Goal: Task Accomplishment & Management: Complete application form

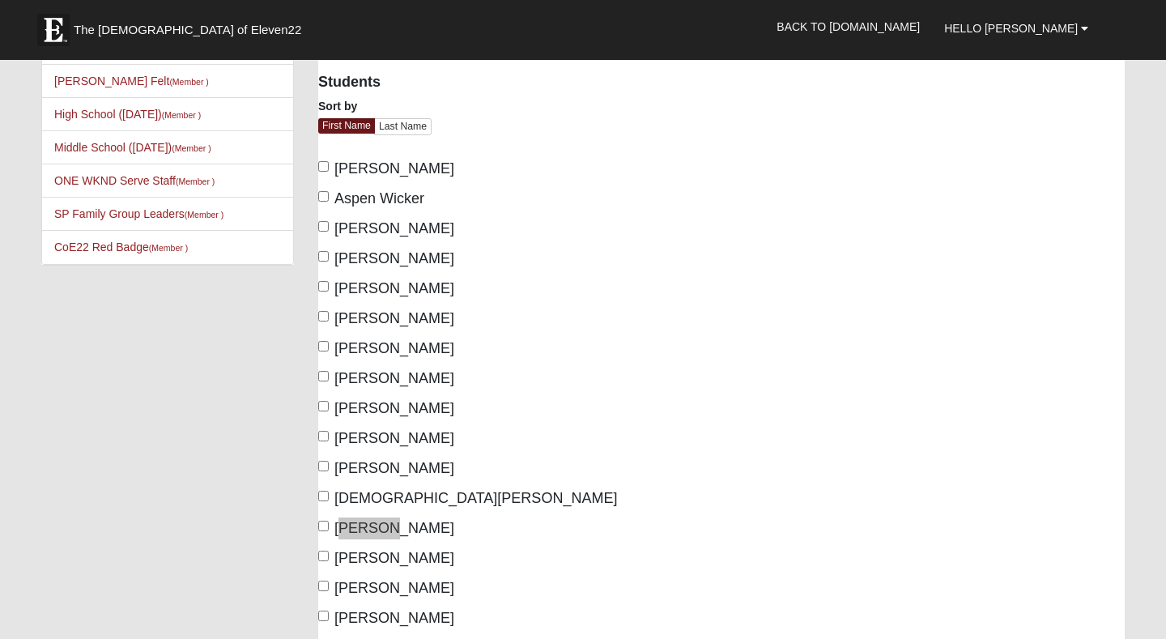
scroll to position [104, 0]
click at [325, 520] on input "[PERSON_NAME]" at bounding box center [323, 525] width 11 height 11
checkbox input "true"
click at [317, 469] on div "Students Sort by First Name Last Name [PERSON_NAME] Aspen Wicker [PERSON_NAME] …" at bounding box center [513, 556] width 415 height 989
click at [326, 467] on input "[PERSON_NAME]" at bounding box center [323, 465] width 11 height 11
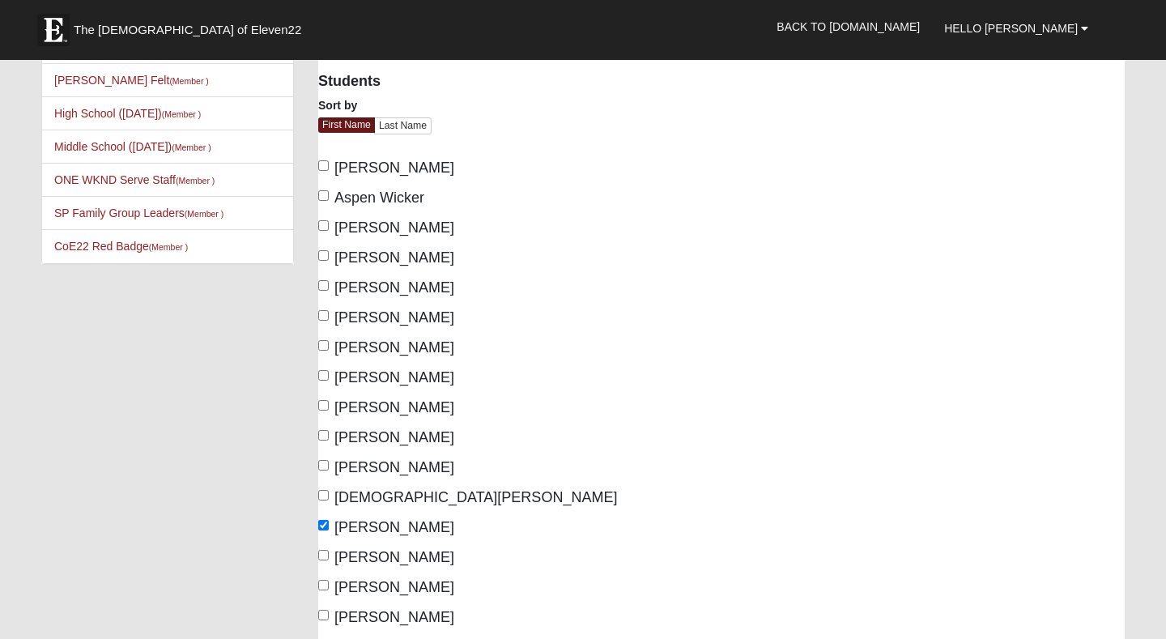
checkbox input "true"
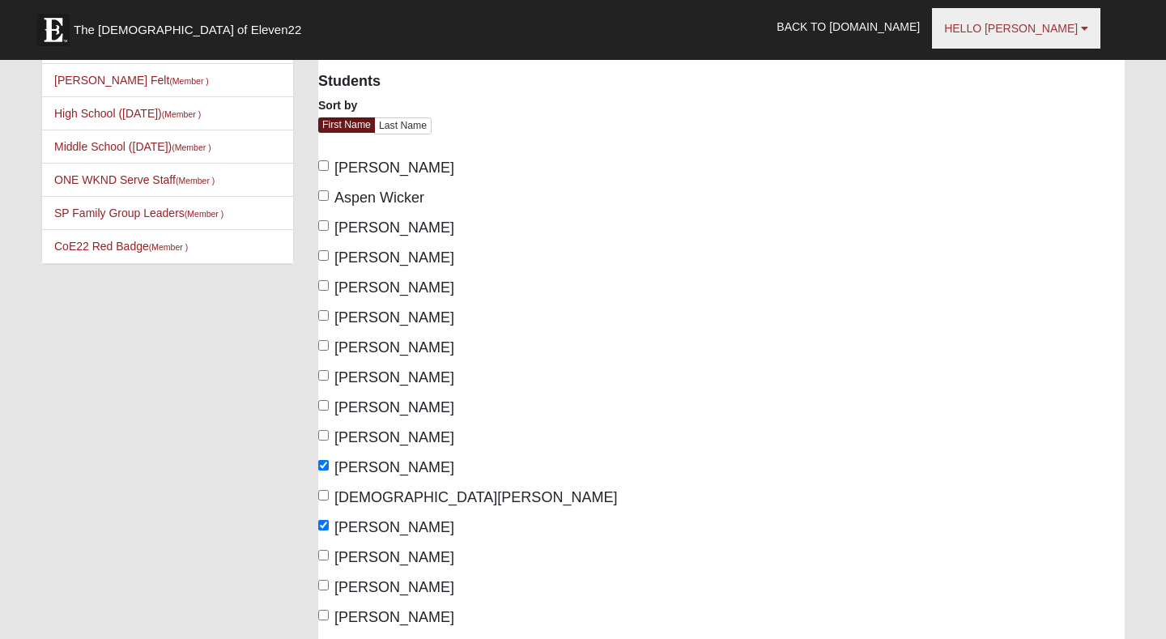
scroll to position [462, 0]
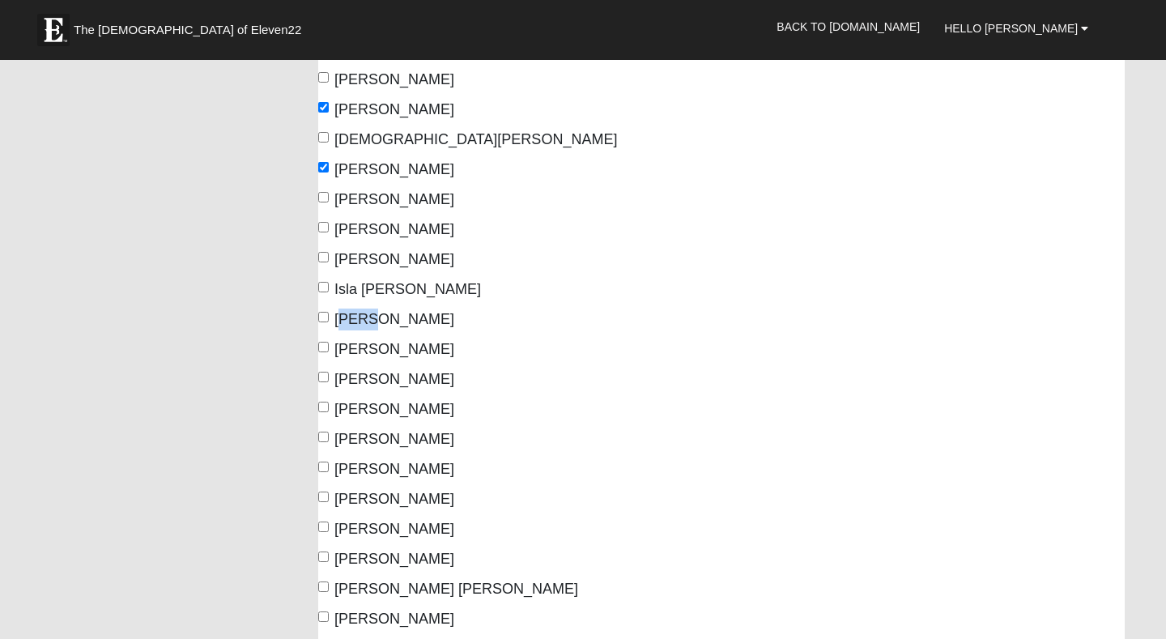
click at [324, 317] on input "[PERSON_NAME]" at bounding box center [323, 317] width 11 height 11
checkbox input "true"
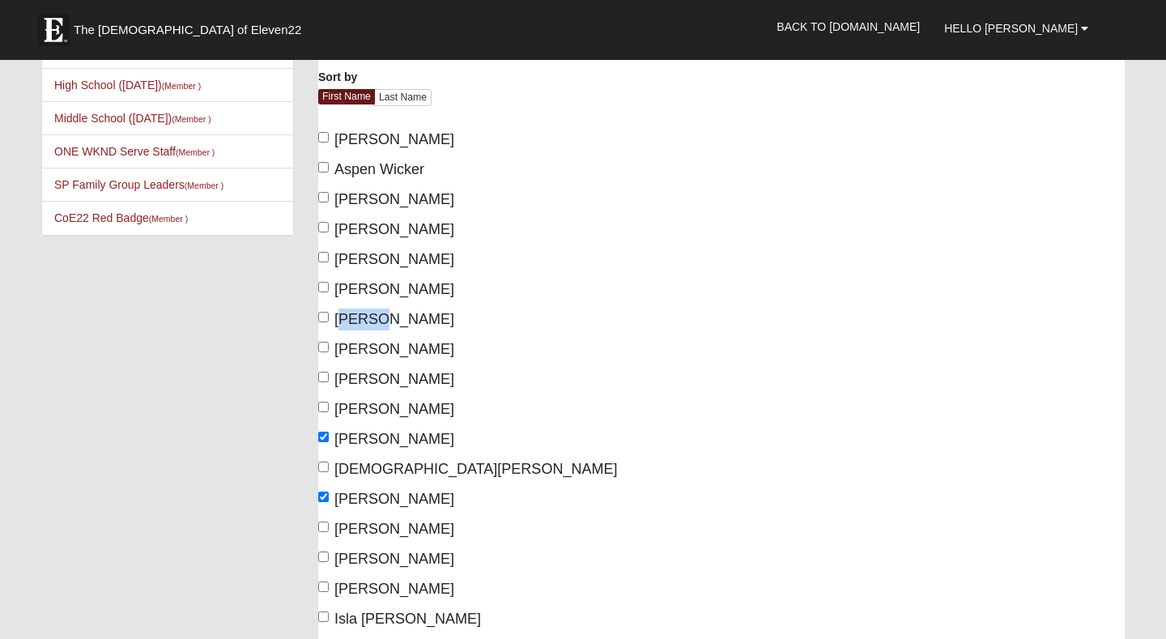
click at [322, 316] on input "[PERSON_NAME]" at bounding box center [323, 317] width 11 height 11
checkbox input "true"
click at [325, 348] on input "[PERSON_NAME]" at bounding box center [323, 347] width 11 height 11
checkbox input "true"
click at [326, 167] on input "Aspen Wicker" at bounding box center [323, 167] width 11 height 11
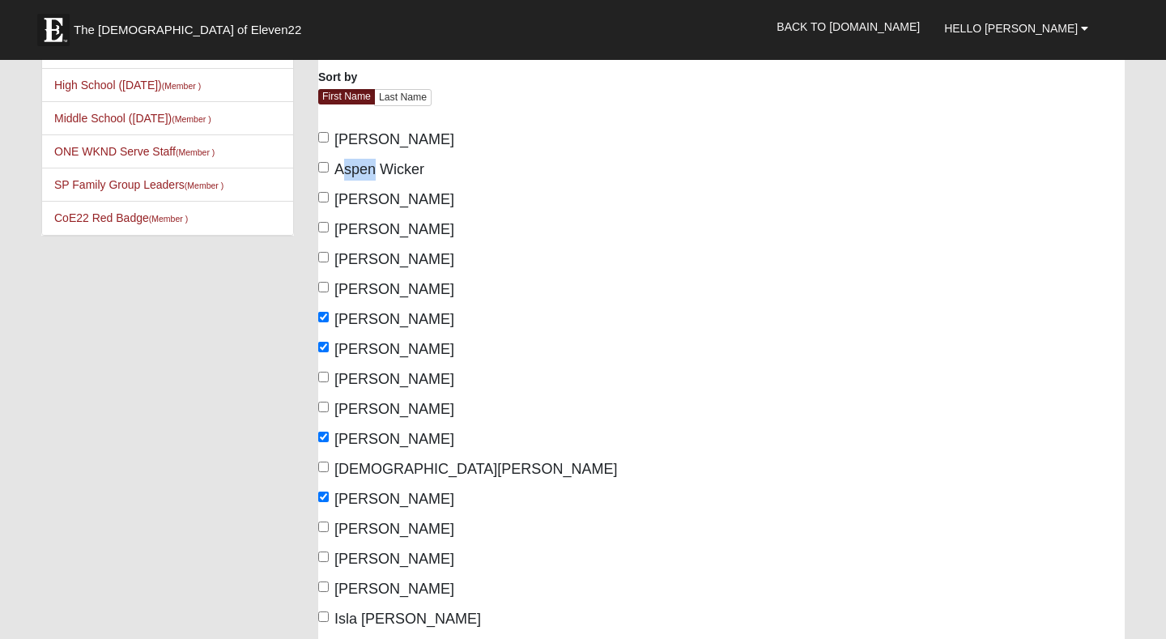
checkbox input "true"
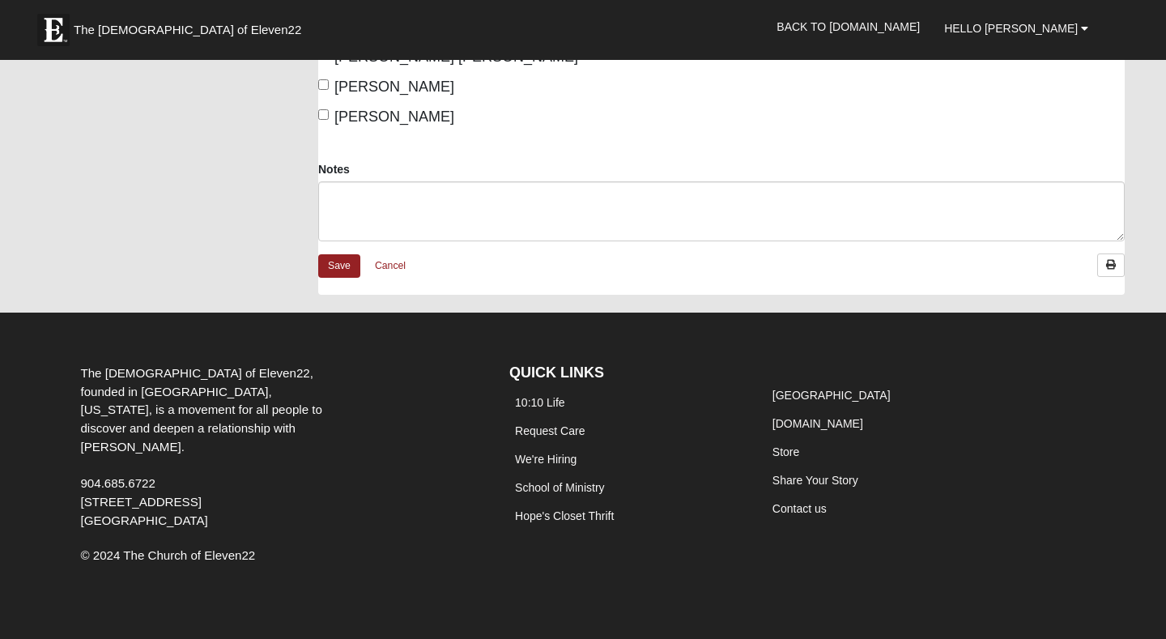
scroll to position [993, 0]
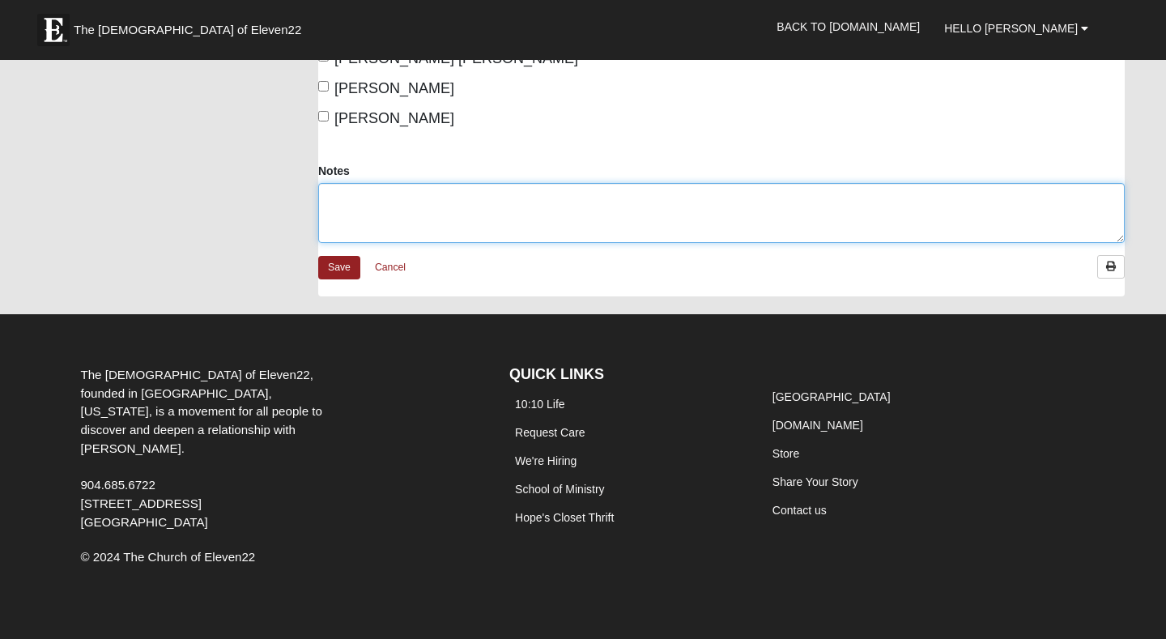
click at [489, 209] on textarea "Notes" at bounding box center [721, 213] width 807 height 60
type textarea "w"
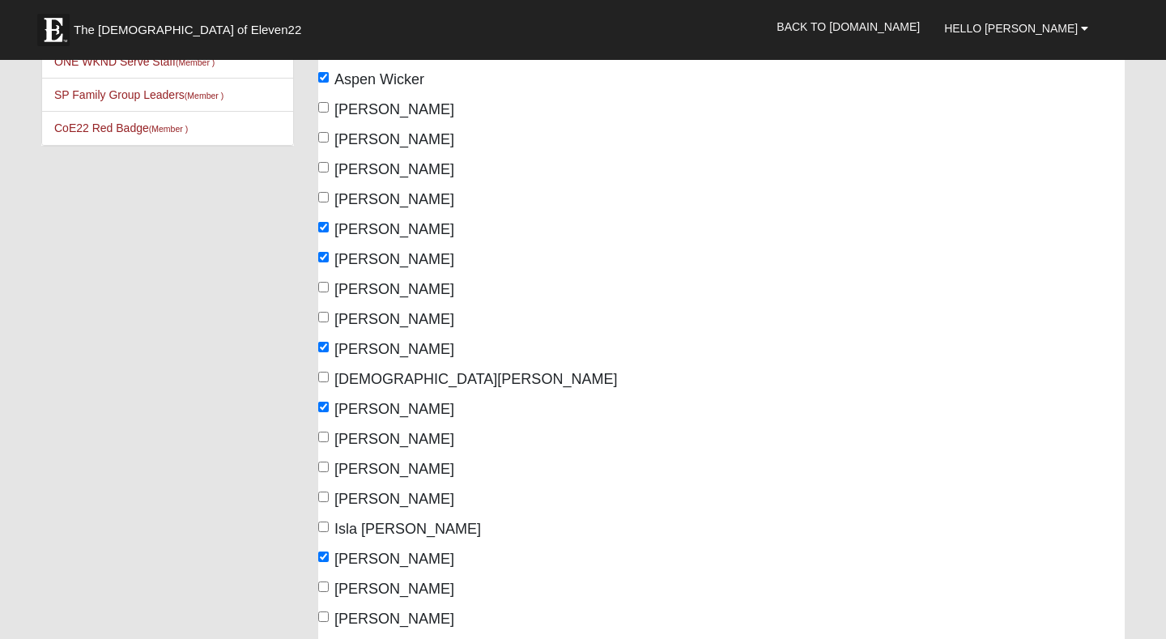
scroll to position [228, 0]
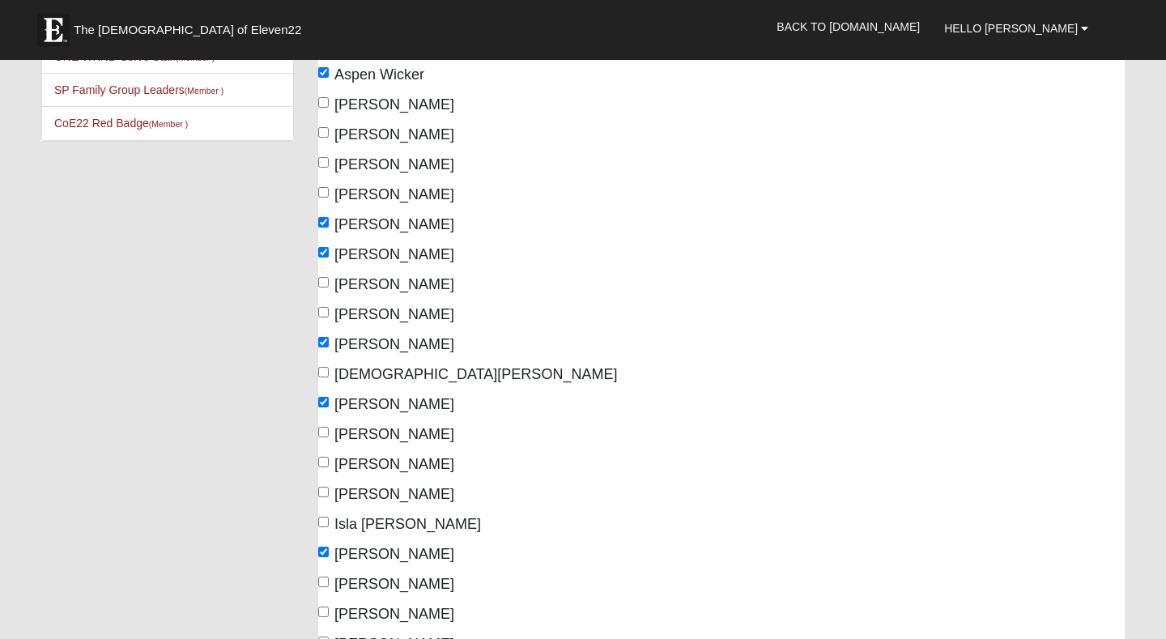
click at [329, 169] on label "[PERSON_NAME]" at bounding box center [386, 165] width 136 height 22
click at [329, 168] on input "[PERSON_NAME]" at bounding box center [323, 162] width 11 height 11
checkbox input "true"
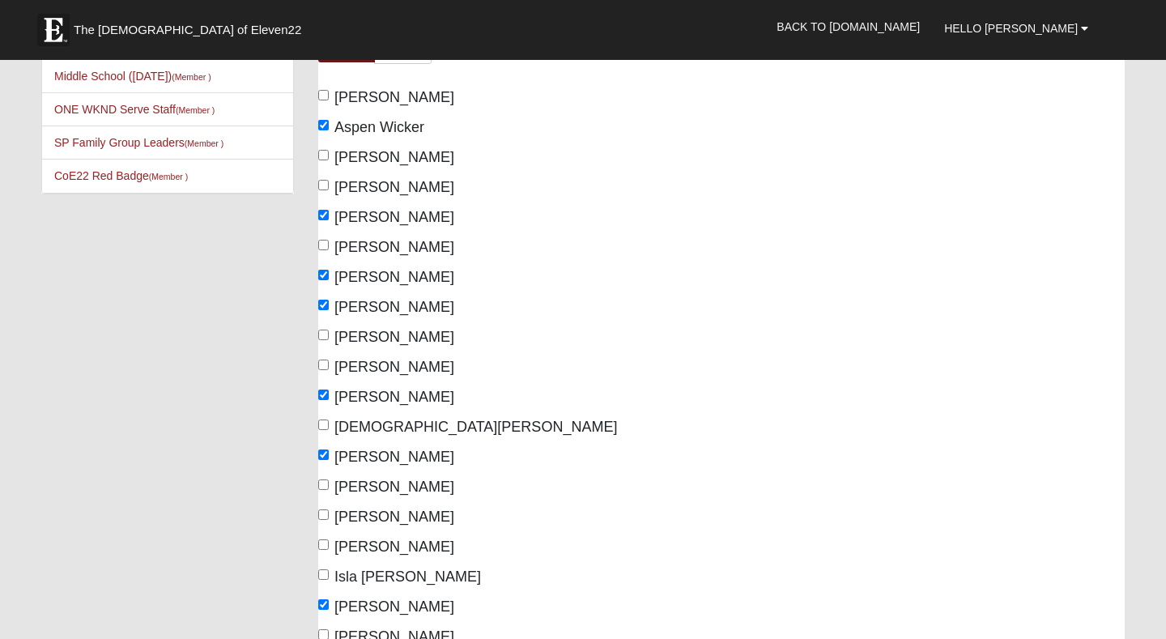
scroll to position [155, 0]
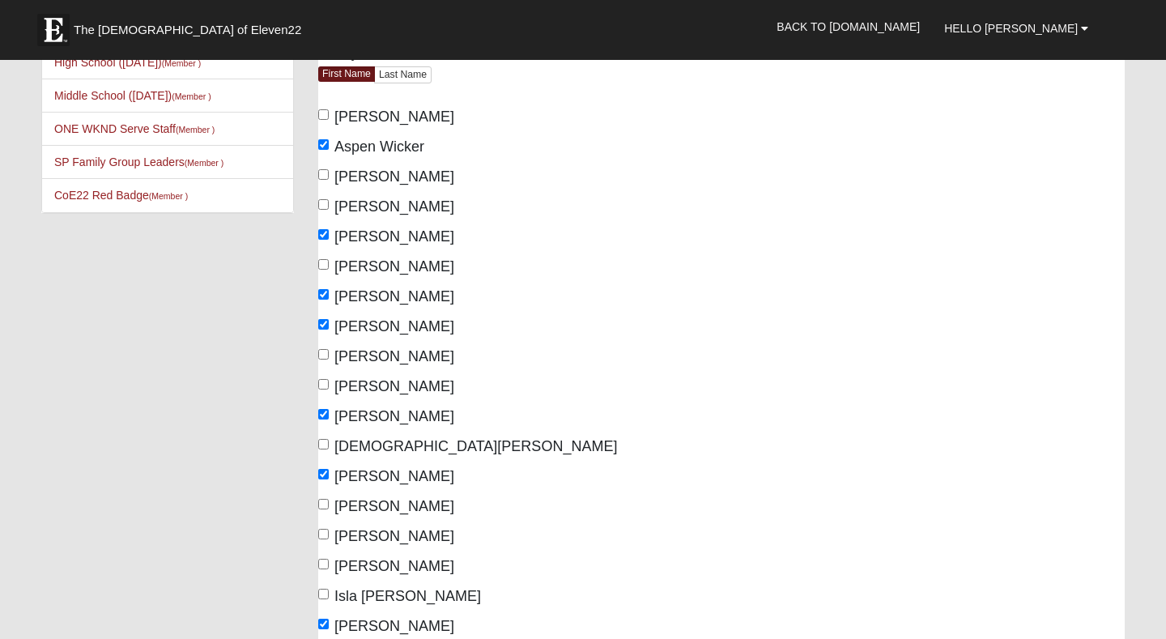
click at [327, 185] on label "[PERSON_NAME]" at bounding box center [386, 177] width 136 height 22
click at [327, 180] on input "[PERSON_NAME]" at bounding box center [323, 174] width 11 height 11
checkbox input "true"
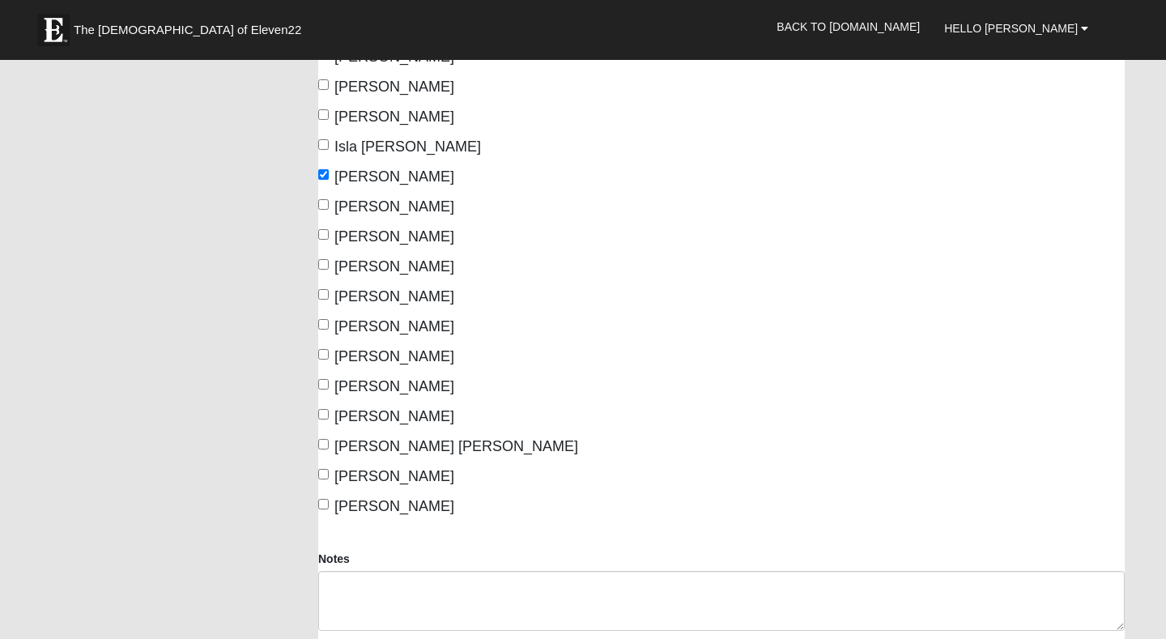
scroll to position [608, 0]
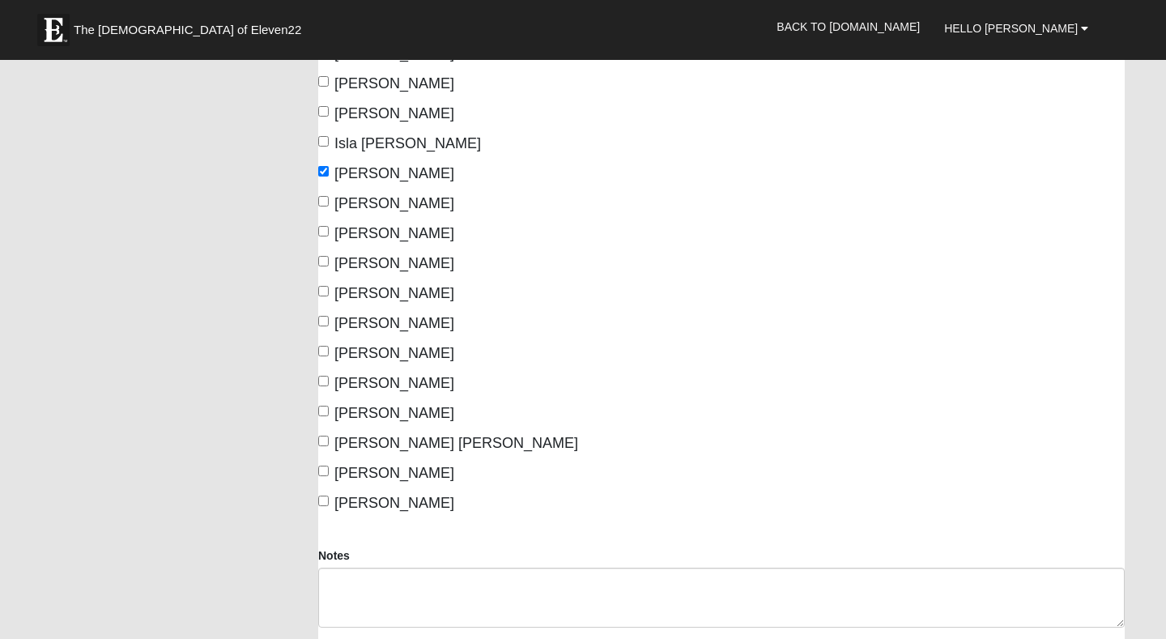
click at [326, 500] on input "[PERSON_NAME]" at bounding box center [323, 501] width 11 height 11
checkbox input "true"
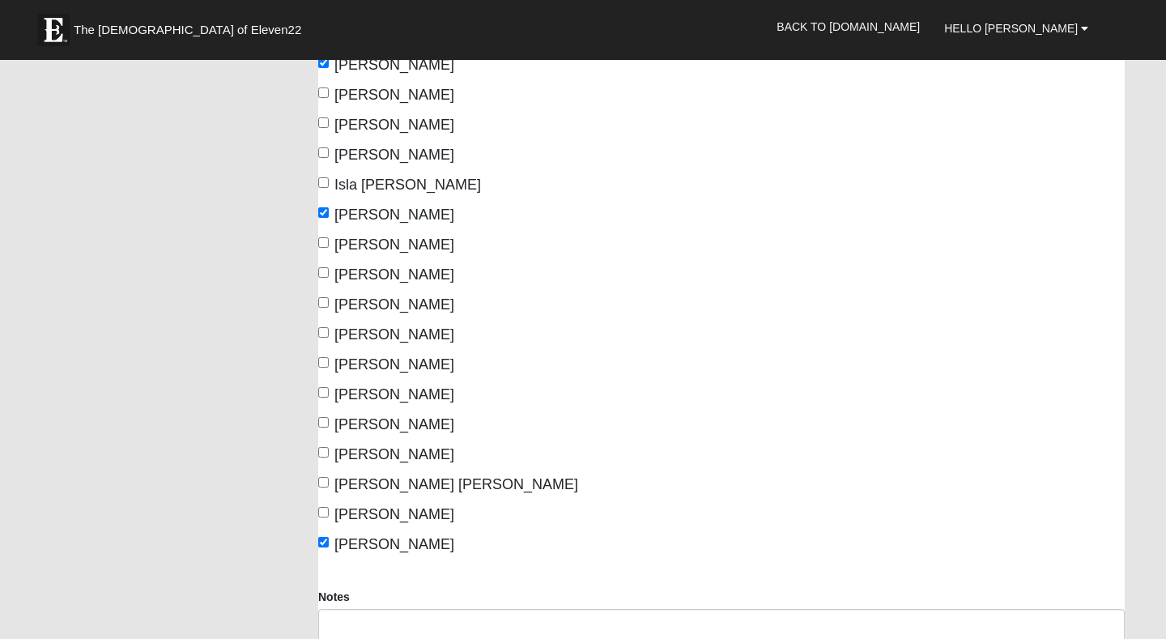
scroll to position [564, 0]
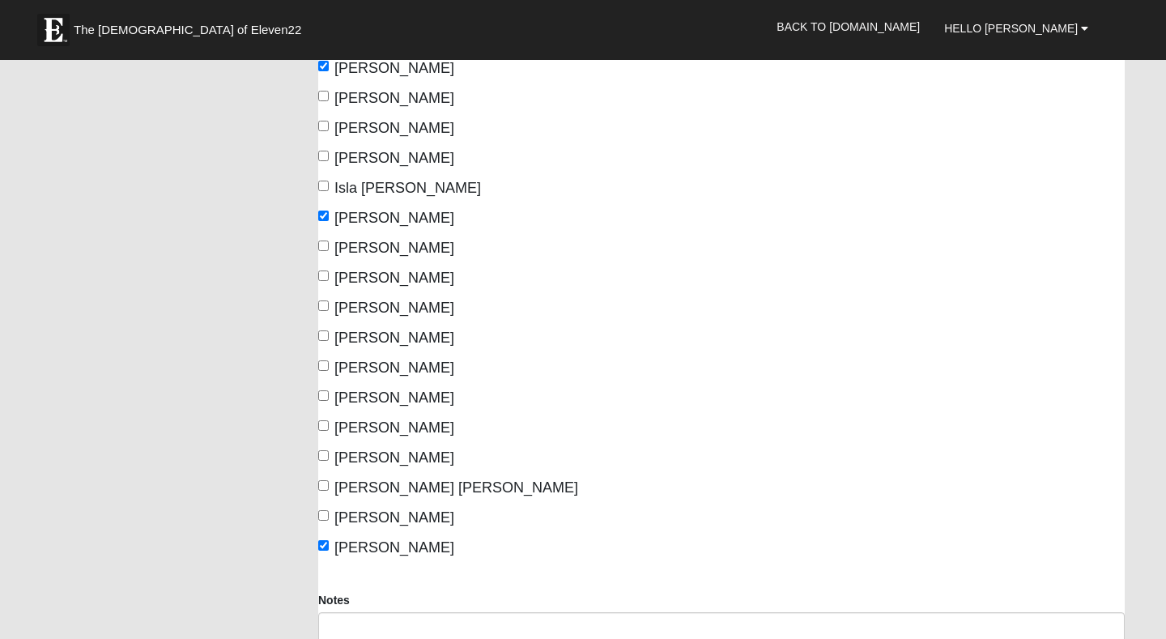
click at [321, 243] on input "[PERSON_NAME]" at bounding box center [323, 245] width 11 height 11
checkbox input "true"
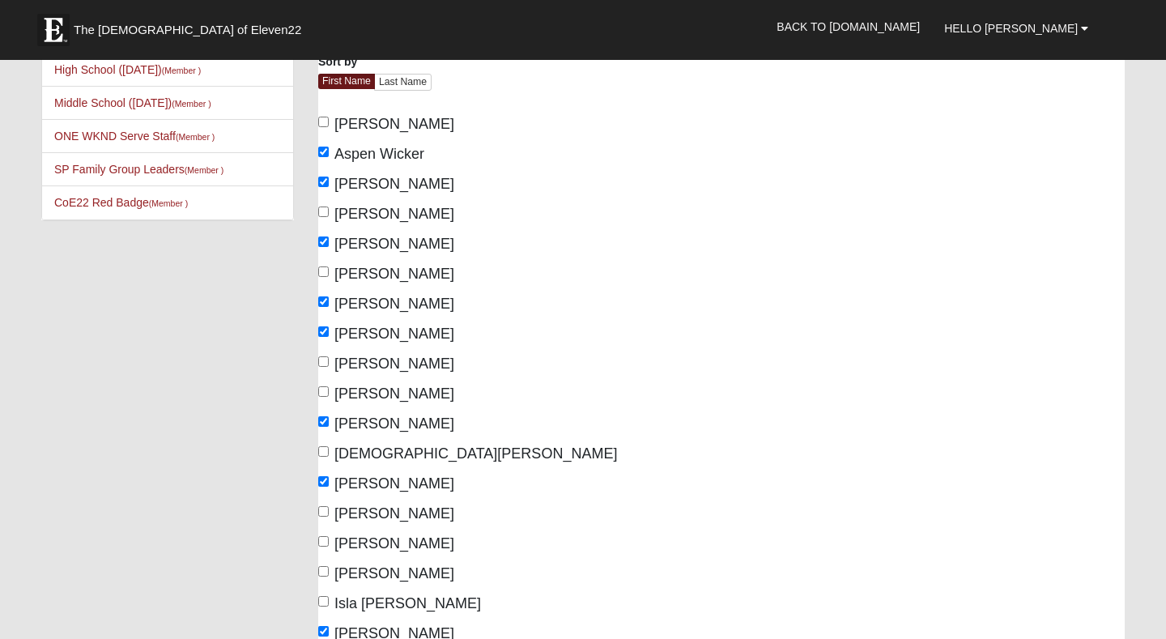
scroll to position [145, 0]
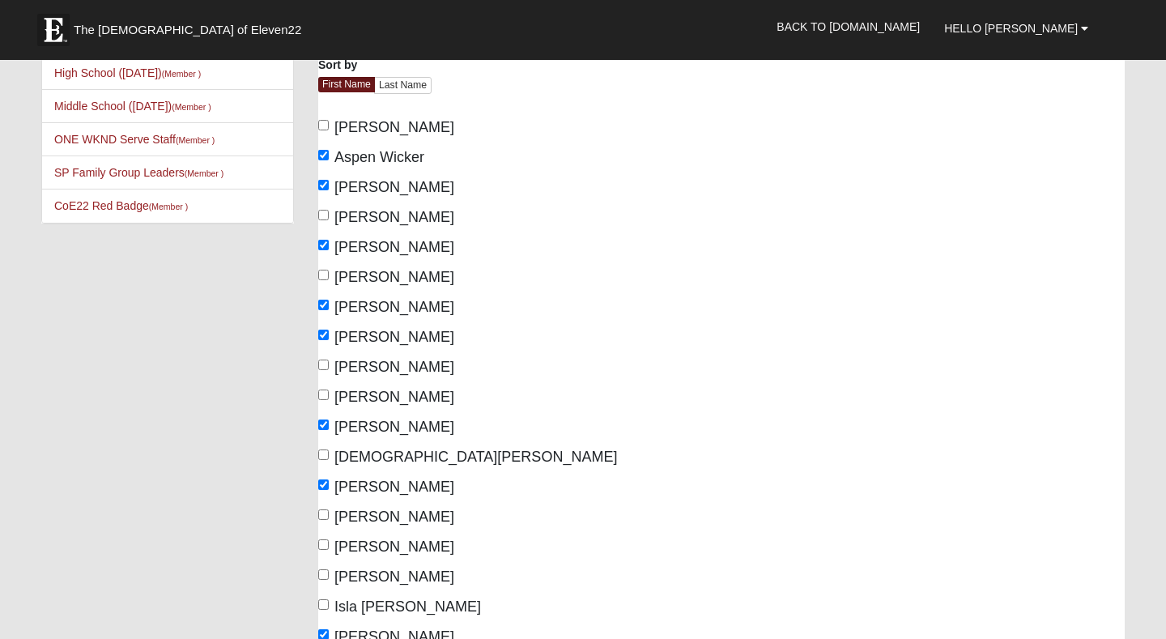
click at [337, 123] on span "[PERSON_NAME]" at bounding box center [394, 127] width 120 height 16
click at [329, 123] on input "[PERSON_NAME]" at bounding box center [323, 125] width 11 height 11
checkbox input "true"
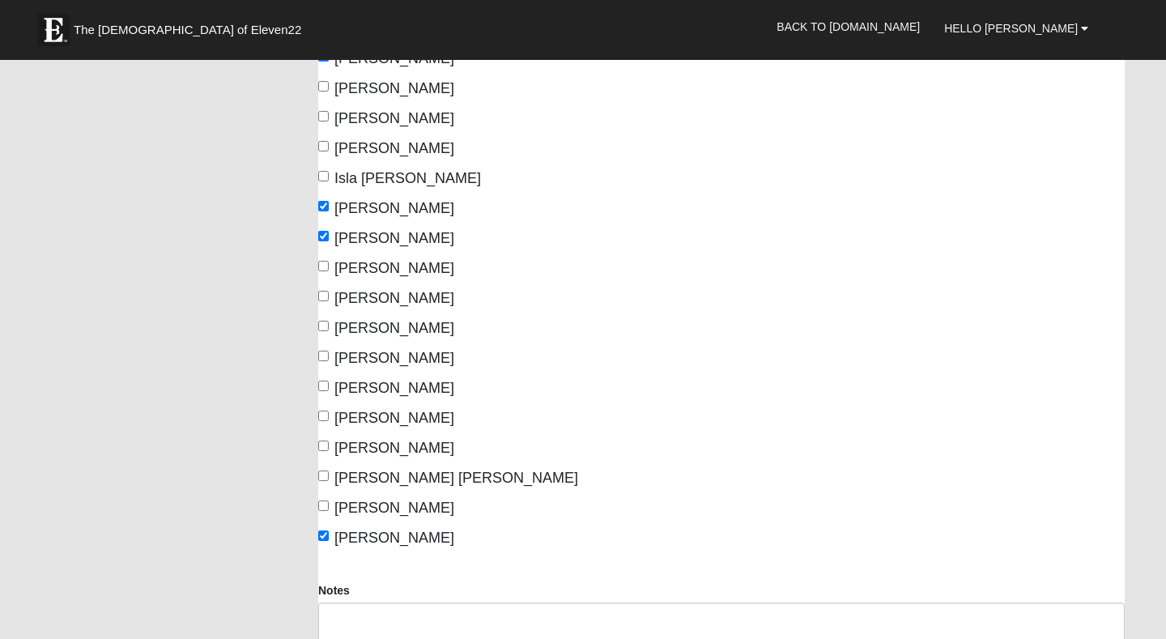
scroll to position [738, 0]
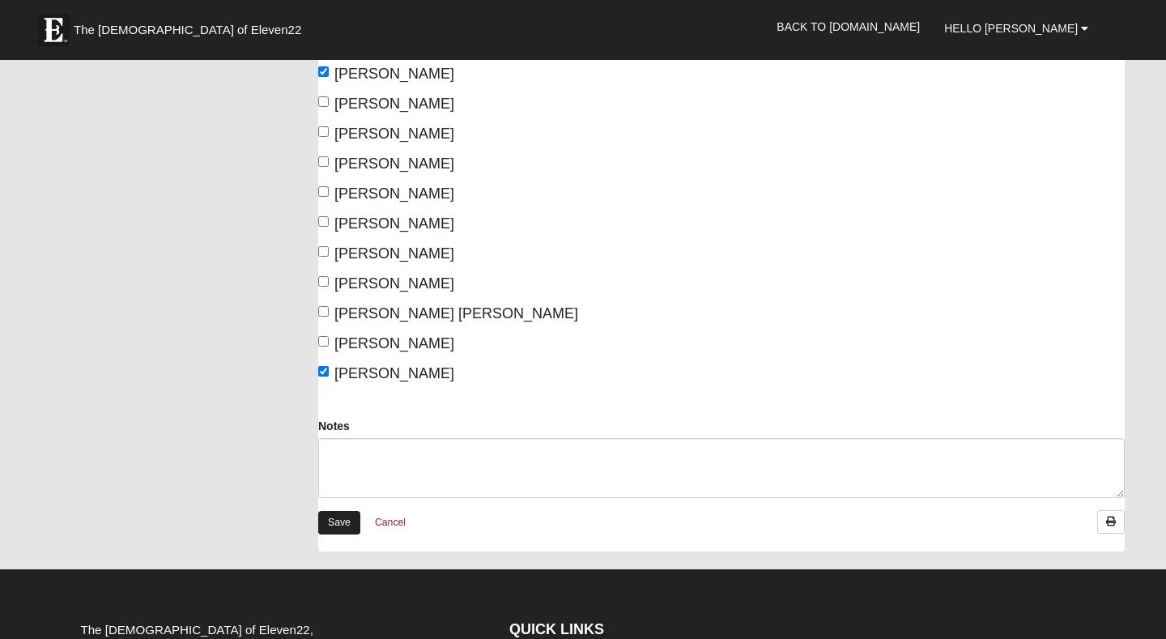
click at [341, 523] on link "Save" at bounding box center [339, 522] width 42 height 23
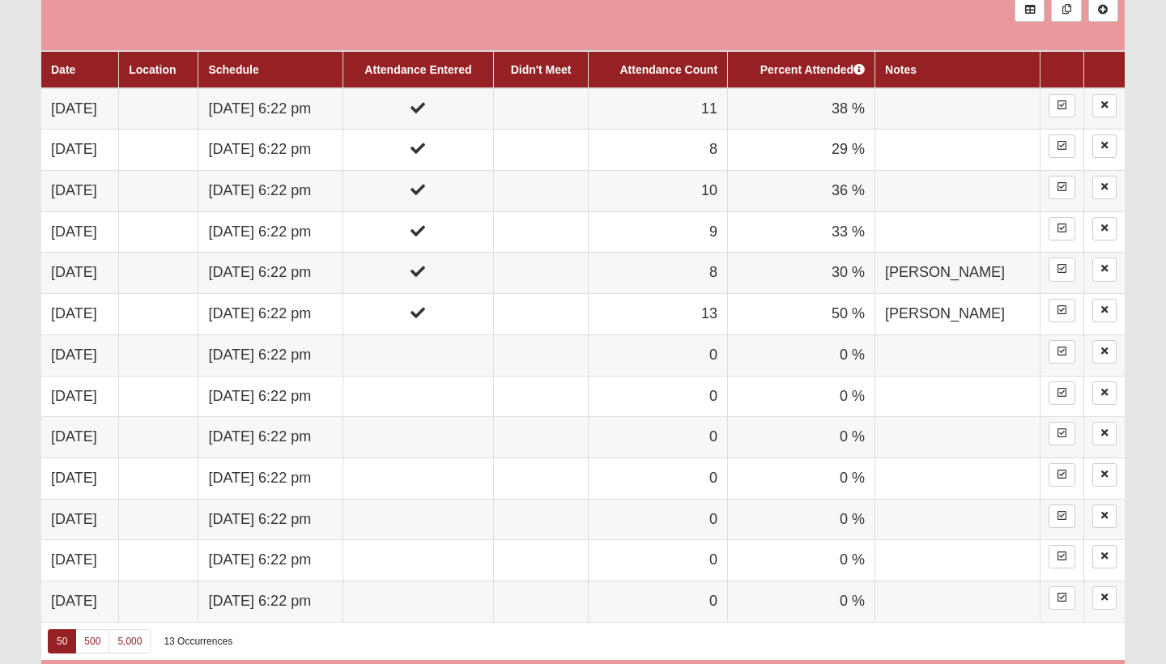
scroll to position [720, 0]
